Goal: Navigation & Orientation: Find specific page/section

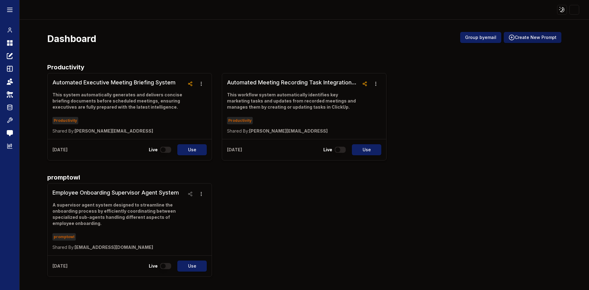
click at [527, 36] on button "Create New Prompt" at bounding box center [533, 37] width 58 height 11
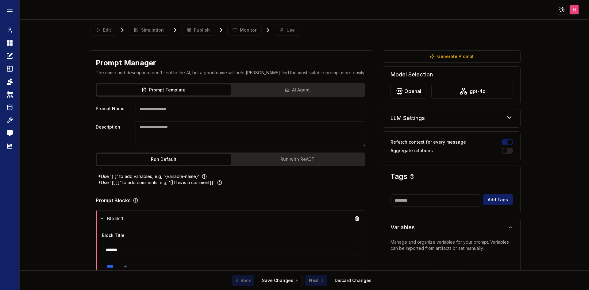
click at [316, 161] on button "Run with ReACT" at bounding box center [298, 159] width 134 height 11
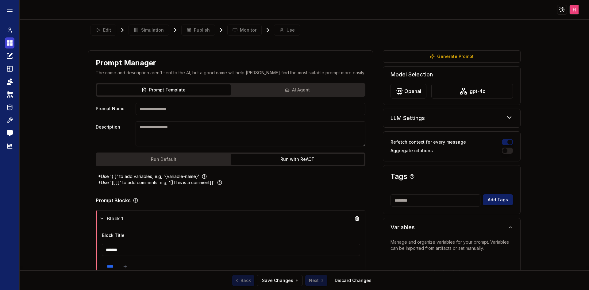
click at [12, 42] on icon at bounding box center [11, 41] width 2 height 2
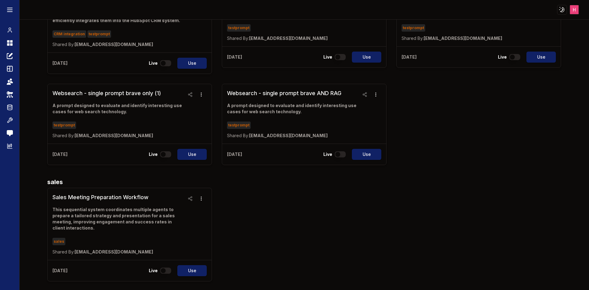
scroll to position [429, 0]
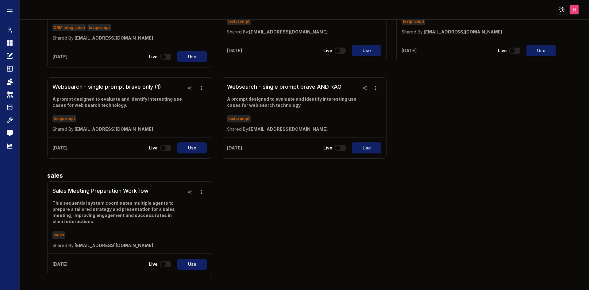
click at [572, 15] on header "Toggle theme Toggle user menu" at bounding box center [294, 10] width 589 height 20
click at [574, 8] on html "Toggle theme Toggle user menu Chat Dashboard Create Prompts Templates Teams API…" at bounding box center [294, 145] width 589 height 290
click at [514, 112] on html "Toggle theme Toggle user menu Chat Dashboard Create Prompts Templates Teams API…" at bounding box center [294, 145] width 589 height 290
click at [7, 7] on icon at bounding box center [9, 9] width 7 height 7
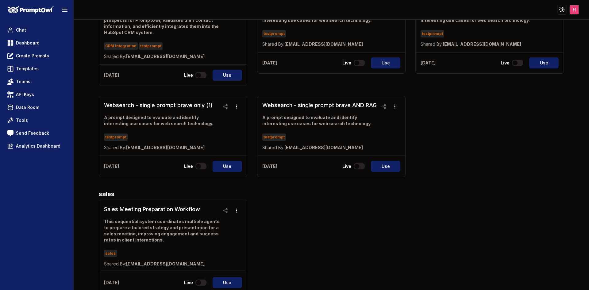
scroll to position [2, 0]
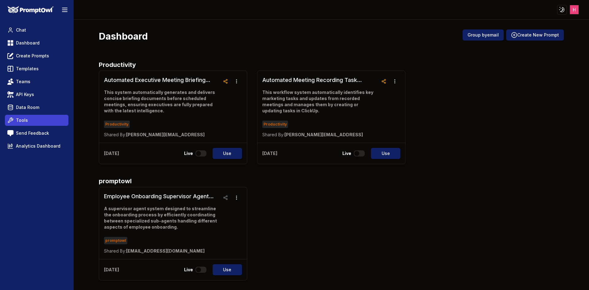
click at [41, 116] on link "Tools" at bounding box center [36, 120] width 63 height 11
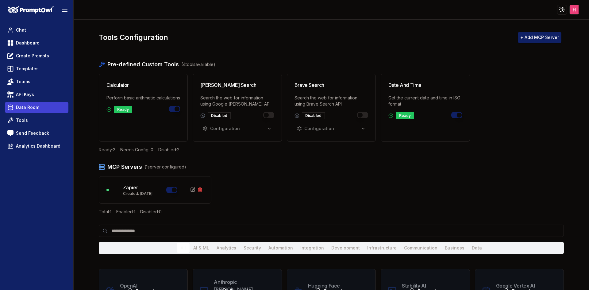
click at [40, 109] on link "Data Room" at bounding box center [36, 107] width 63 height 11
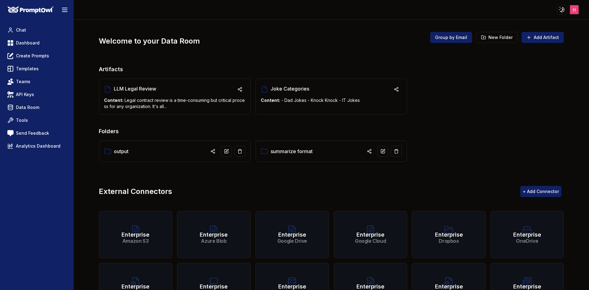
click at [312, 154] on div "summarize format" at bounding box center [331, 151] width 141 height 11
click at [295, 152] on link "summarize format" at bounding box center [292, 151] width 42 height 7
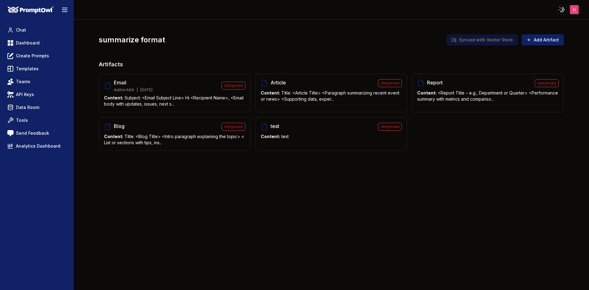
click at [476, 186] on div "summarize format Synced with Vector Store Add Artifact Artifacts Email Author: …" at bounding box center [331, 155] width 515 height 270
click at [278, 123] on span "test" at bounding box center [325, 125] width 108 height 7
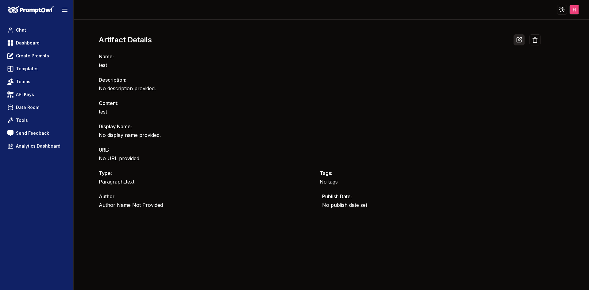
click at [518, 39] on icon at bounding box center [519, 40] width 6 height 6
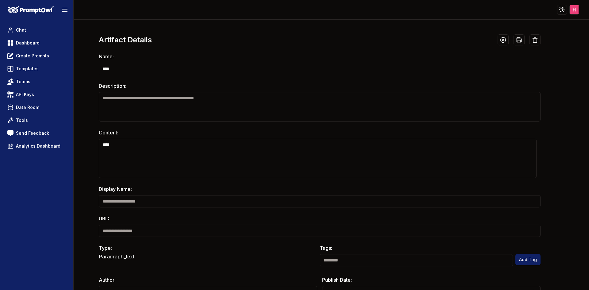
click at [205, 71] on input "****" at bounding box center [320, 69] width 442 height 12
type input "****"
click at [517, 42] on icon at bounding box center [519, 40] width 5 height 5
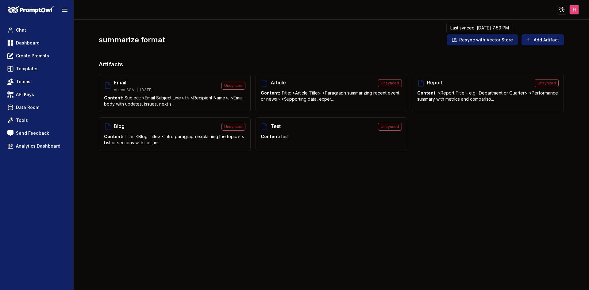
click at [476, 38] on button "Resync with Vector Store" at bounding box center [482, 39] width 71 height 11
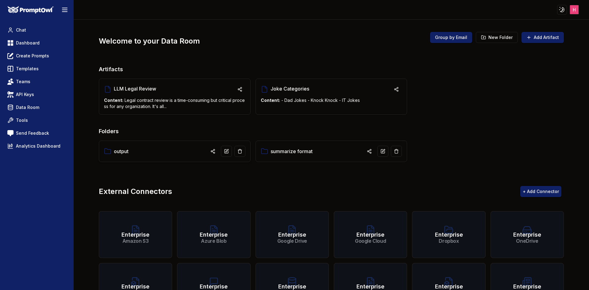
click at [119, 151] on link "output" at bounding box center [121, 151] width 15 height 7
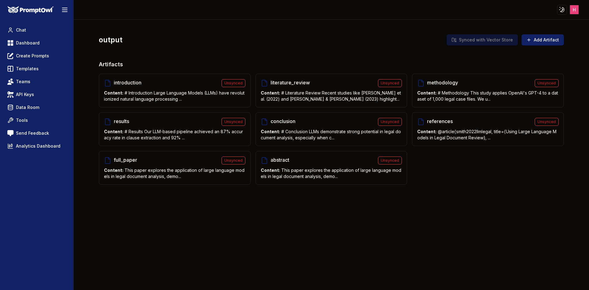
click at [364, 214] on div "output Synced with Vector Store Add Artifact Artifacts introduction Unsynced Co…" at bounding box center [331, 155] width 515 height 270
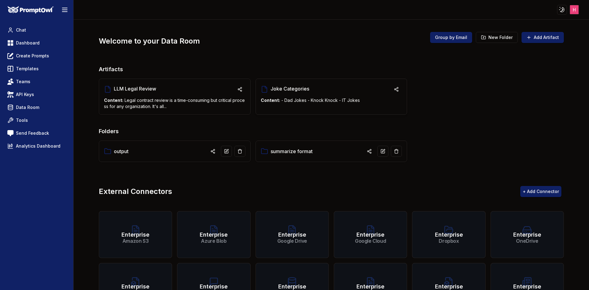
click at [280, 89] on span "Joke Categories" at bounding box center [331, 88] width 121 height 7
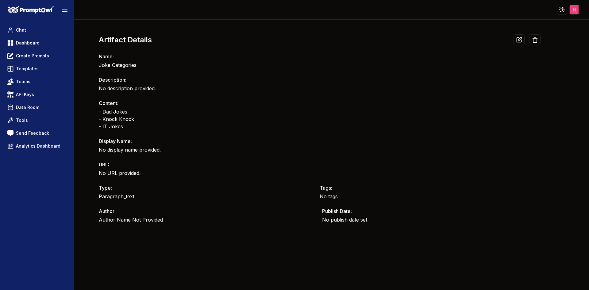
click at [352, 253] on div "Artifact Details Name: Joke Categories Description: No description provided. Co…" at bounding box center [331, 155] width 515 height 270
